Goal: Check status: Check status

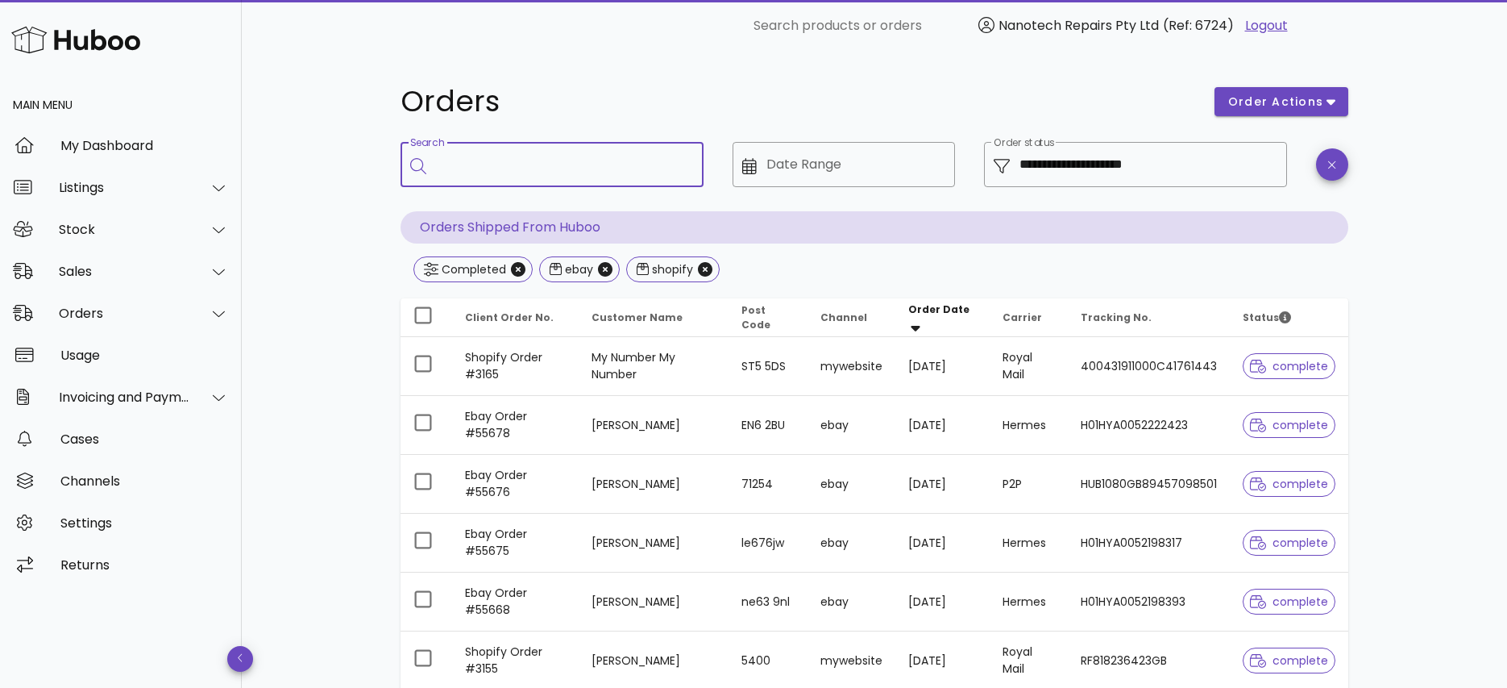
drag, startPoint x: 449, startPoint y: 160, endPoint x: 470, endPoint y: 166, distance: 21.7
click at [450, 160] on input "Search" at bounding box center [563, 165] width 255 height 26
click at [124, 143] on div "My Dashboard" at bounding box center [144, 145] width 168 height 15
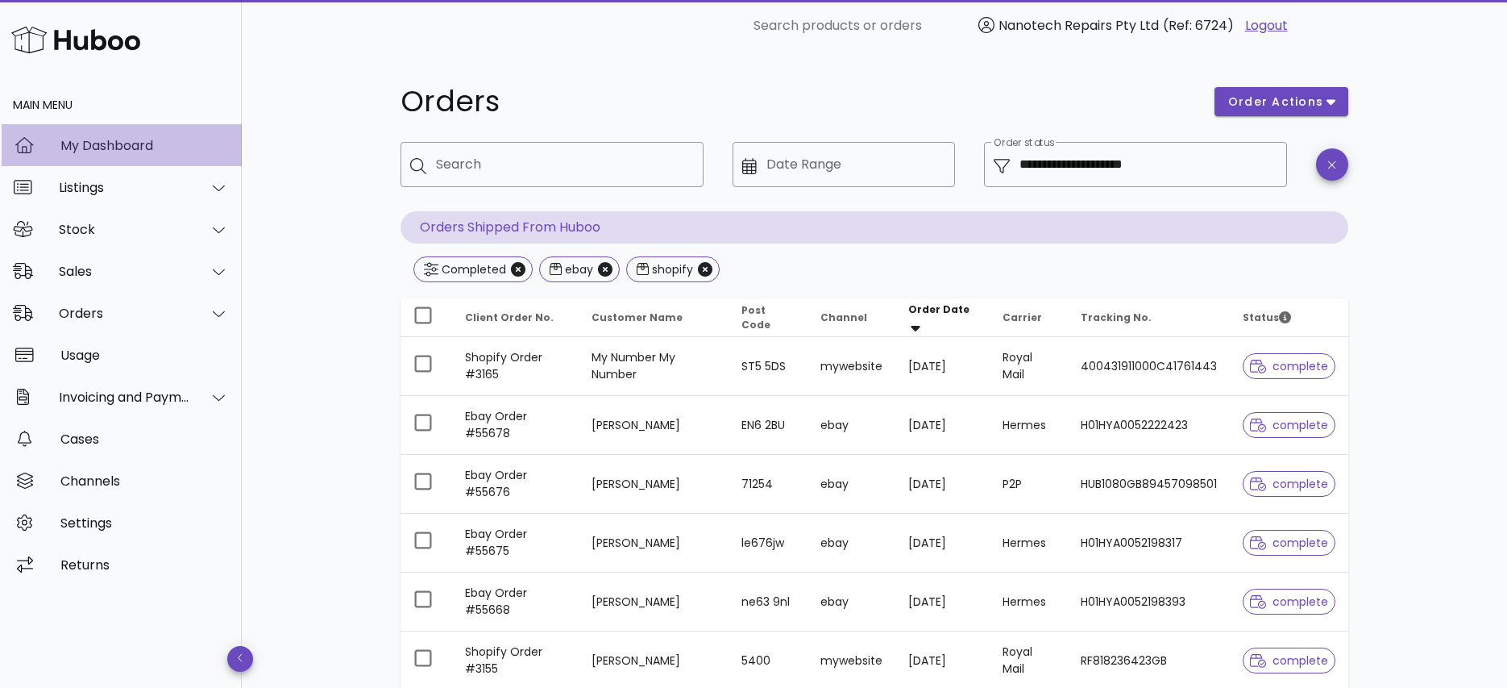
click at [126, 143] on div "My Dashboard" at bounding box center [144, 145] width 168 height 15
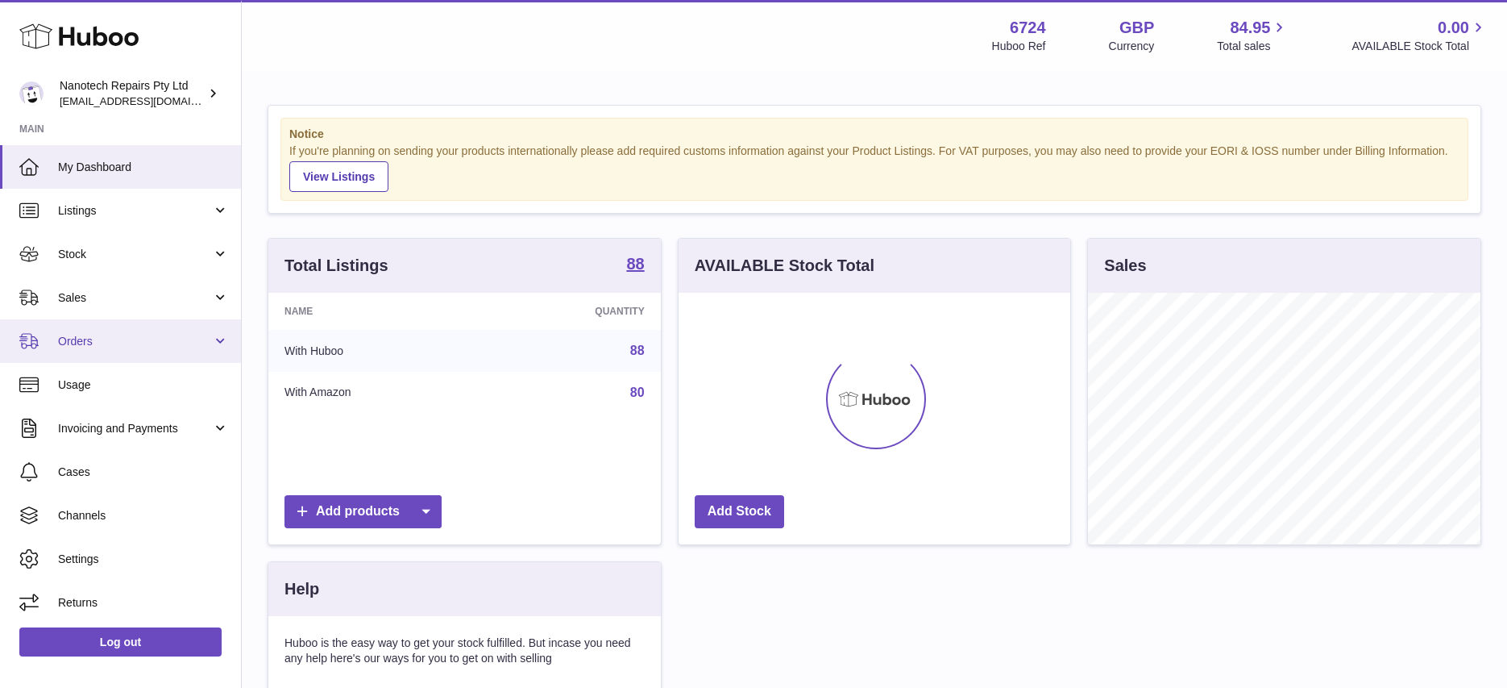
scroll to position [251, 392]
click at [149, 347] on span "Orders" at bounding box center [135, 341] width 154 height 15
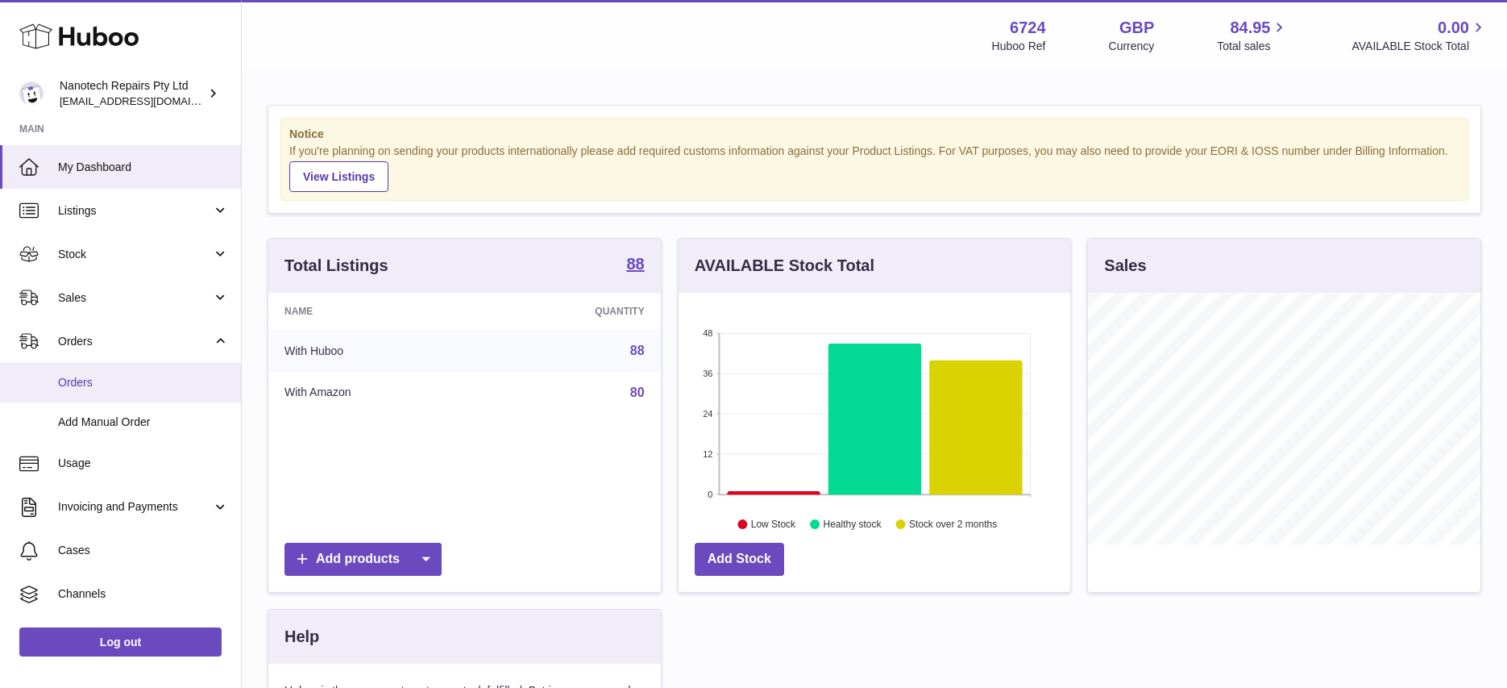
click at [142, 389] on span "Orders" at bounding box center [143, 382] width 171 height 15
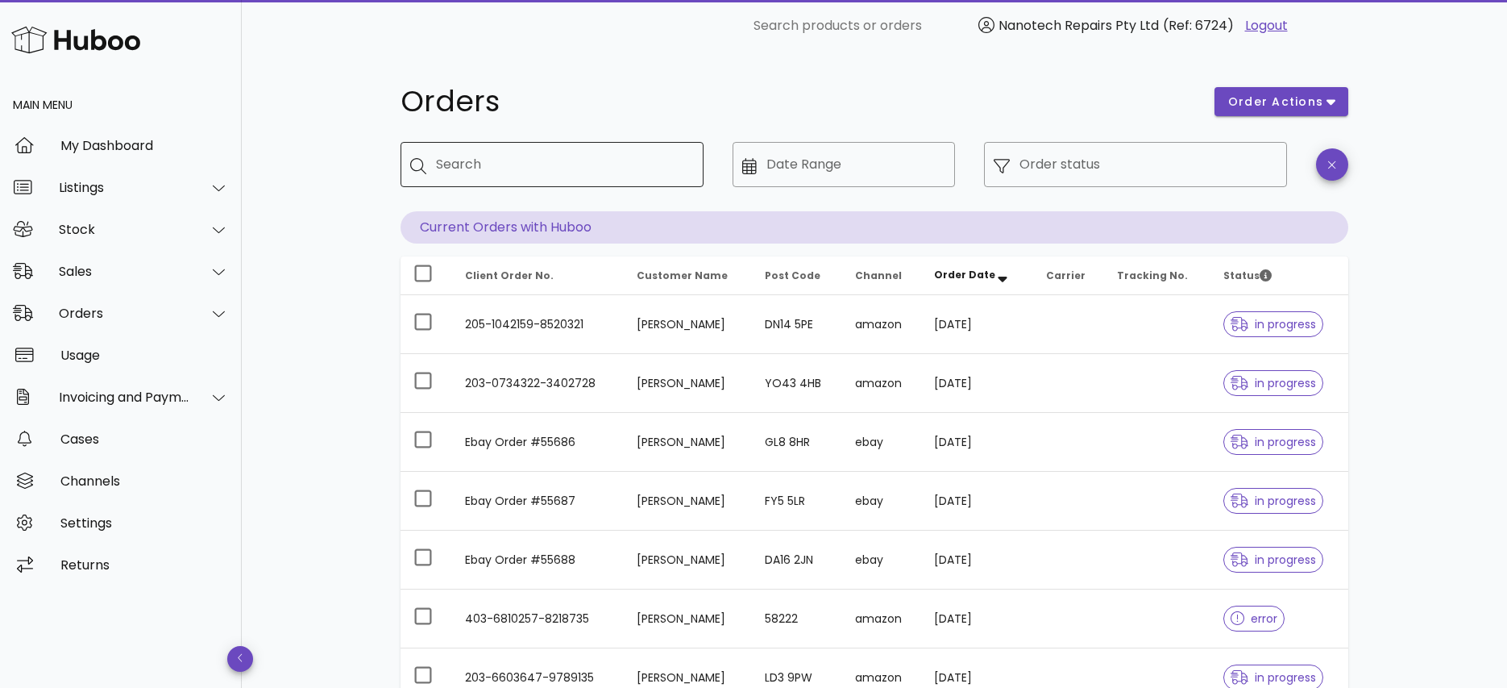
click at [481, 156] on input "Search" at bounding box center [563, 165] width 255 height 26
paste input "**********"
type input "**********"
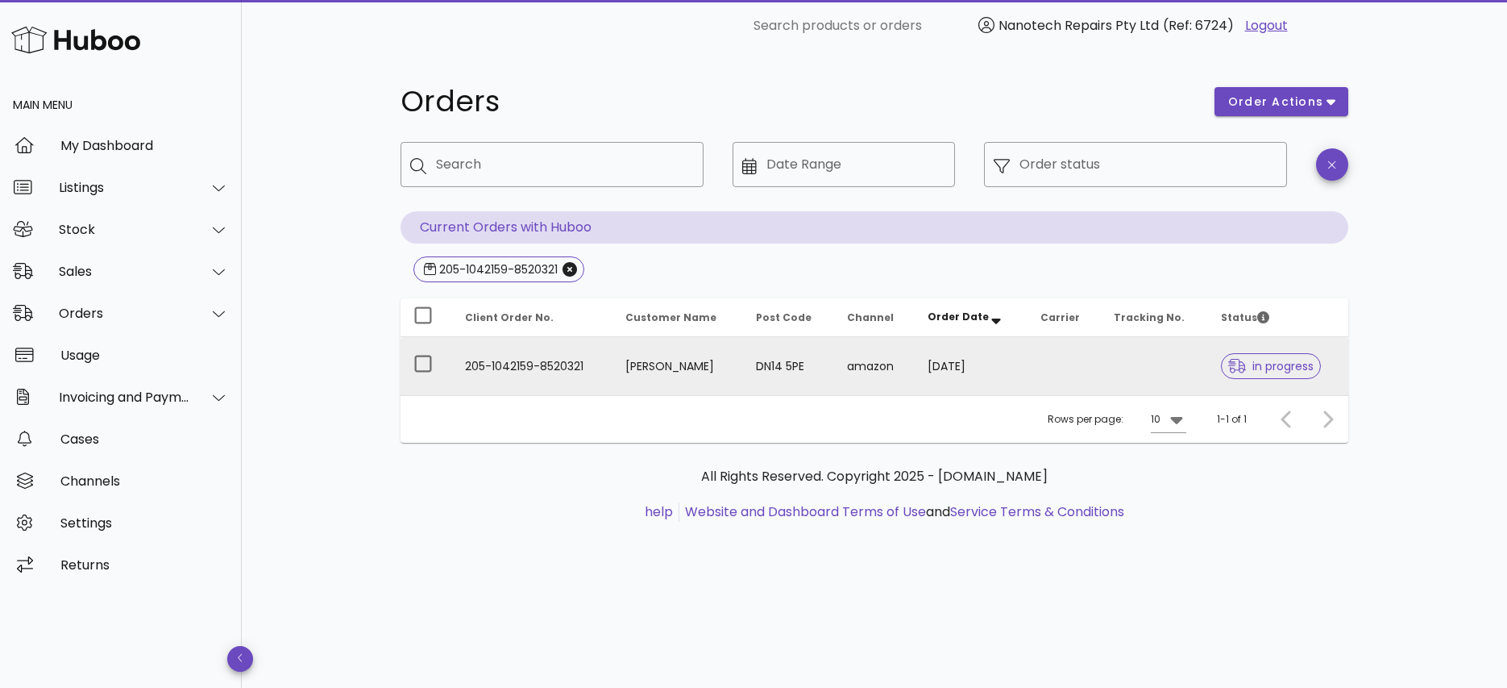
click at [569, 364] on td "205-1042159-8520321" at bounding box center [532, 366] width 160 height 58
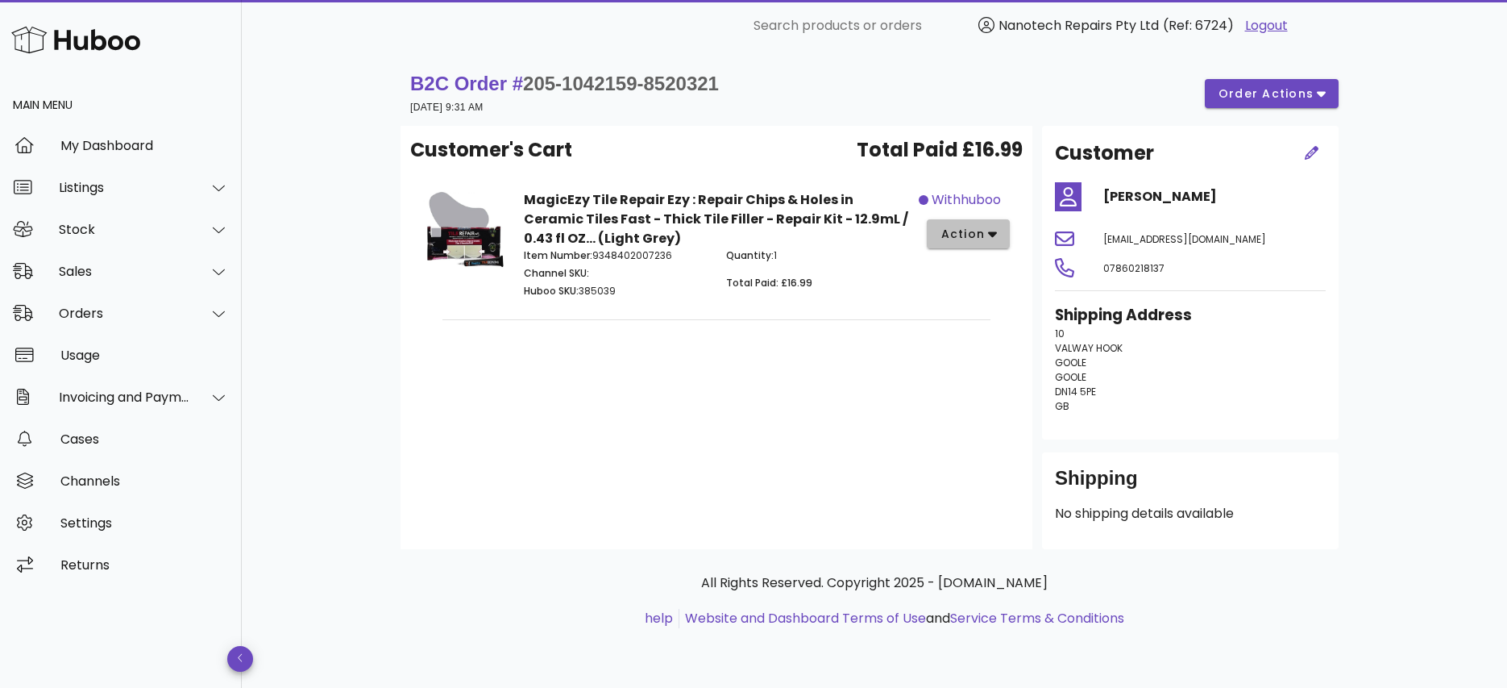
click at [997, 234] on button "action" at bounding box center [968, 233] width 83 height 29
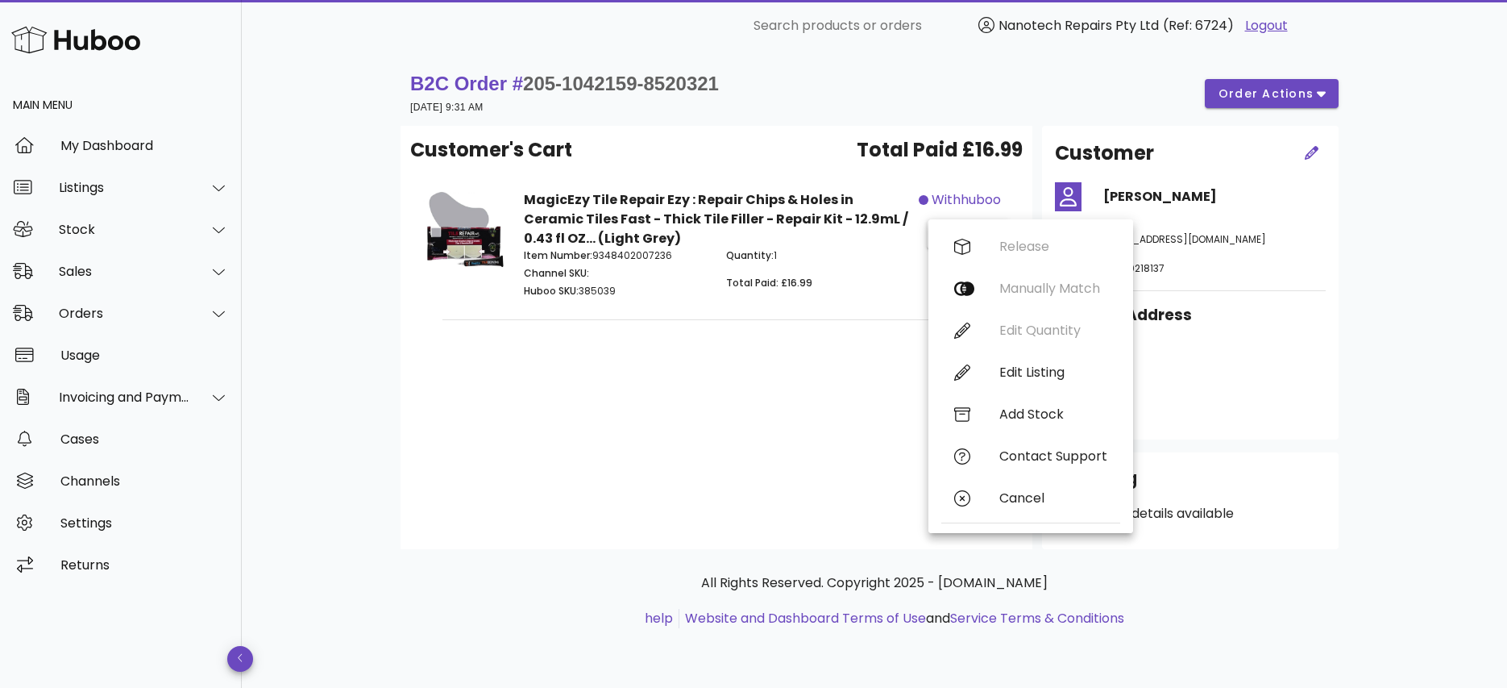
click at [763, 372] on div "Customer's Cart Total Paid £16.99 MagicEzy Tile Repair Ezy : Repair Chips & Hol…" at bounding box center [717, 337] width 632 height 423
